Goal: Download file/media

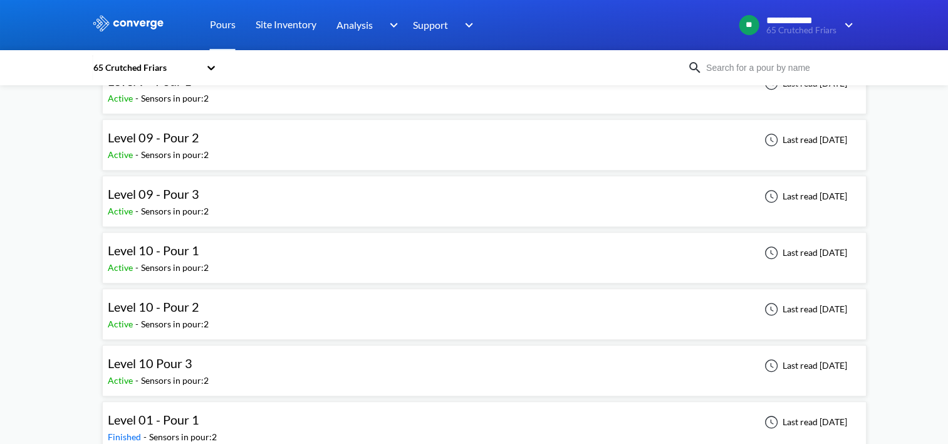
scroll to position [1128, 0]
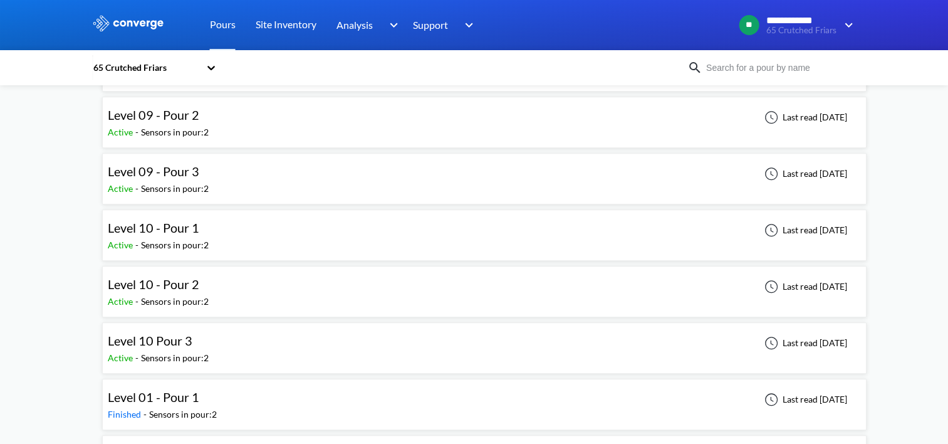
click at [305, 333] on div "Level 10 Pour 3 Active - Sensors in pour: 2 Last read [DATE]" at bounding box center [484, 348] width 753 height 40
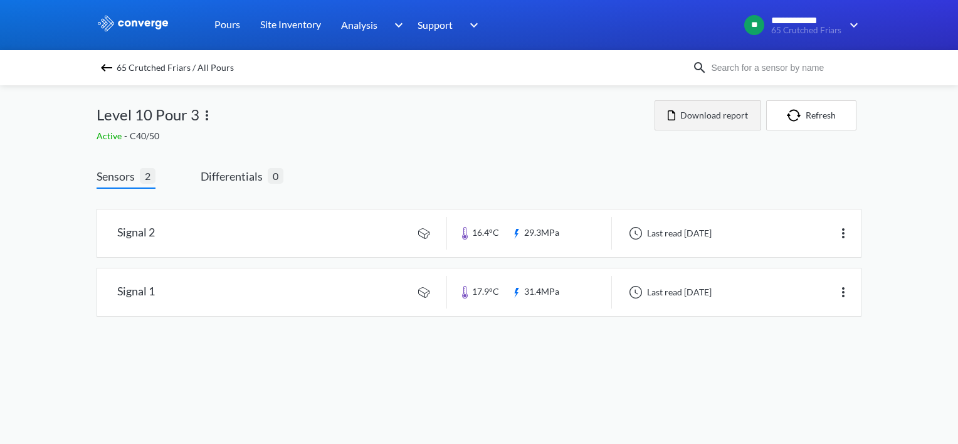
click at [728, 120] on button "Download report" at bounding box center [707, 115] width 107 height 30
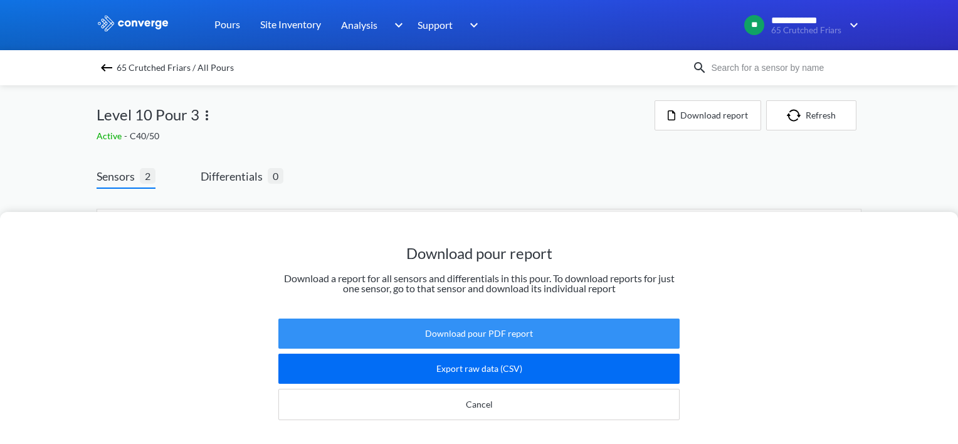
click at [478, 327] on button "Download pour PDF report" at bounding box center [478, 333] width 401 height 30
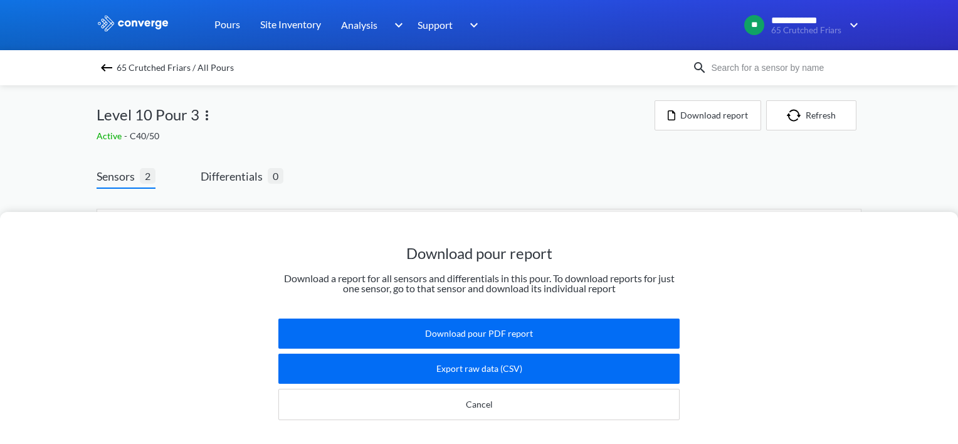
click at [809, 111] on div "Download pour report Download a report for all sensors and differentials in thi…" at bounding box center [479, 222] width 958 height 444
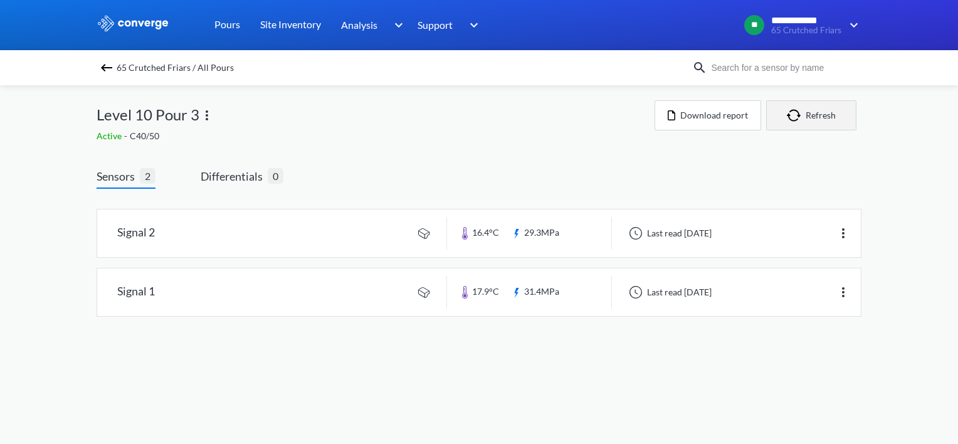
click at [812, 123] on button "Refresh" at bounding box center [811, 115] width 90 height 30
drag, startPoint x: 826, startPoint y: 109, endPoint x: 834, endPoint y: 125, distance: 17.4
click at [826, 109] on button "Refresh" at bounding box center [811, 115] width 90 height 30
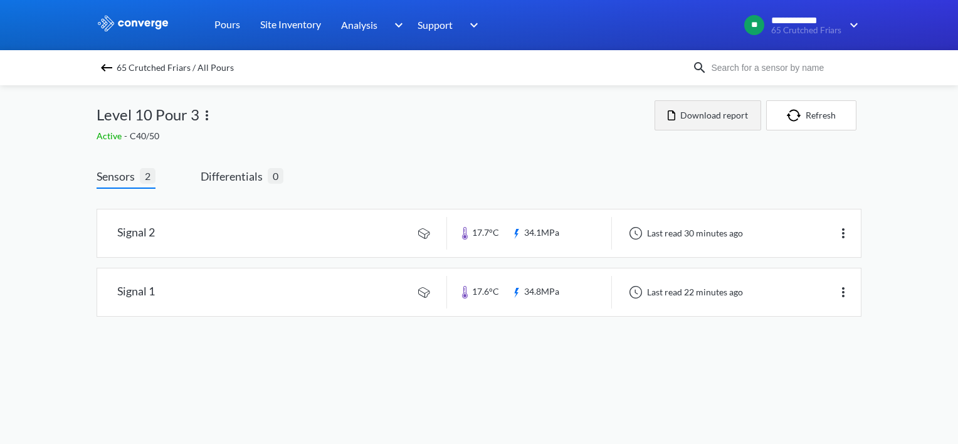
click at [713, 124] on button "Download report" at bounding box center [707, 115] width 107 height 30
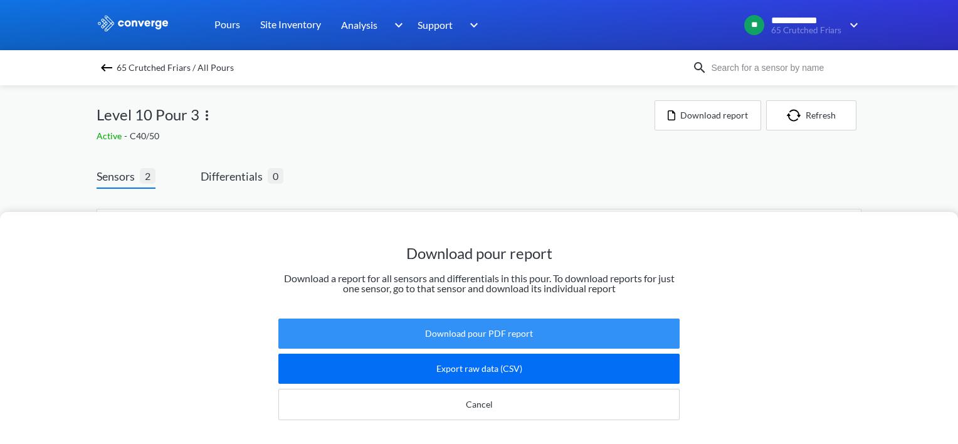
click at [481, 322] on button "Download pour PDF report" at bounding box center [478, 333] width 401 height 30
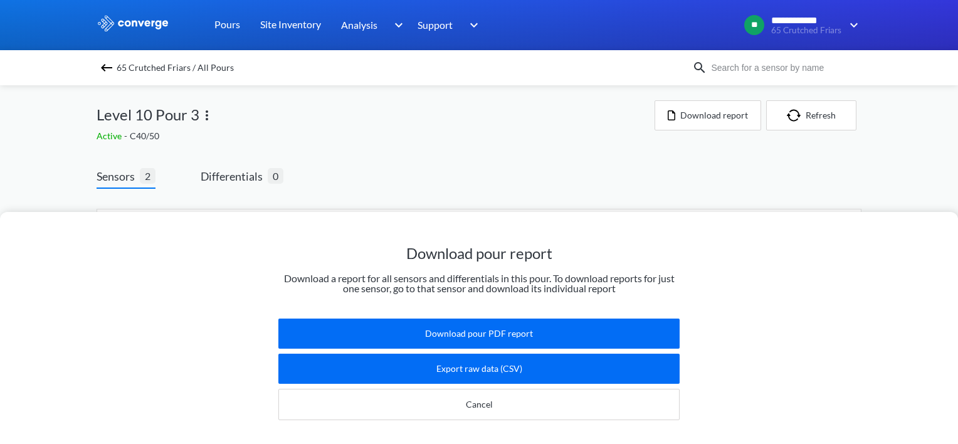
click at [139, 67] on span "65 Crutched Friars / All Pours" at bounding box center [175, 68] width 117 height 18
